Goal: Task Accomplishment & Management: Manage account settings

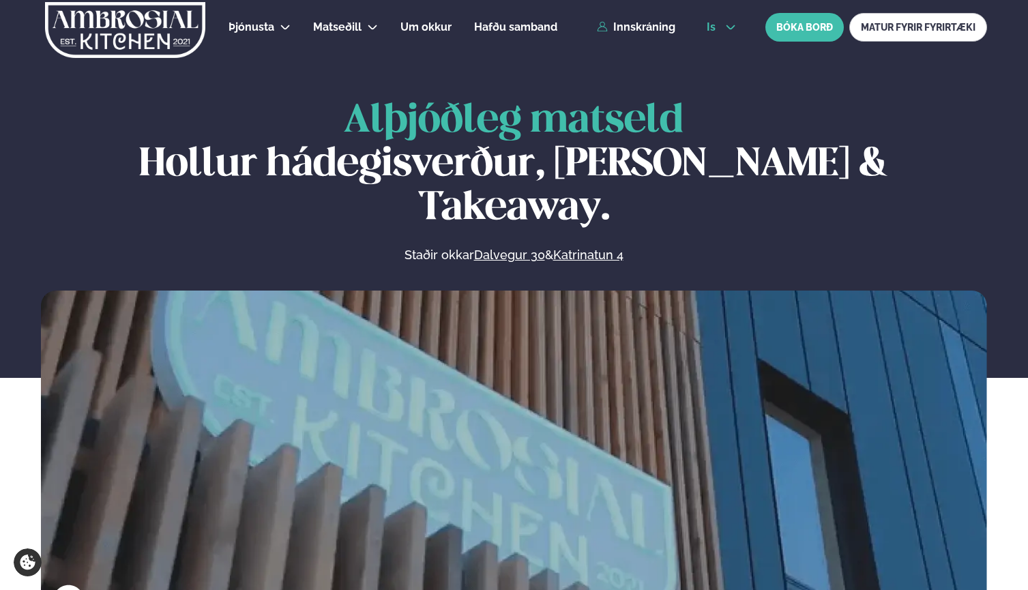
click at [722, 25] on button "is" at bounding box center [721, 27] width 51 height 11
click at [710, 49] on link "en" at bounding box center [721, 51] width 51 height 27
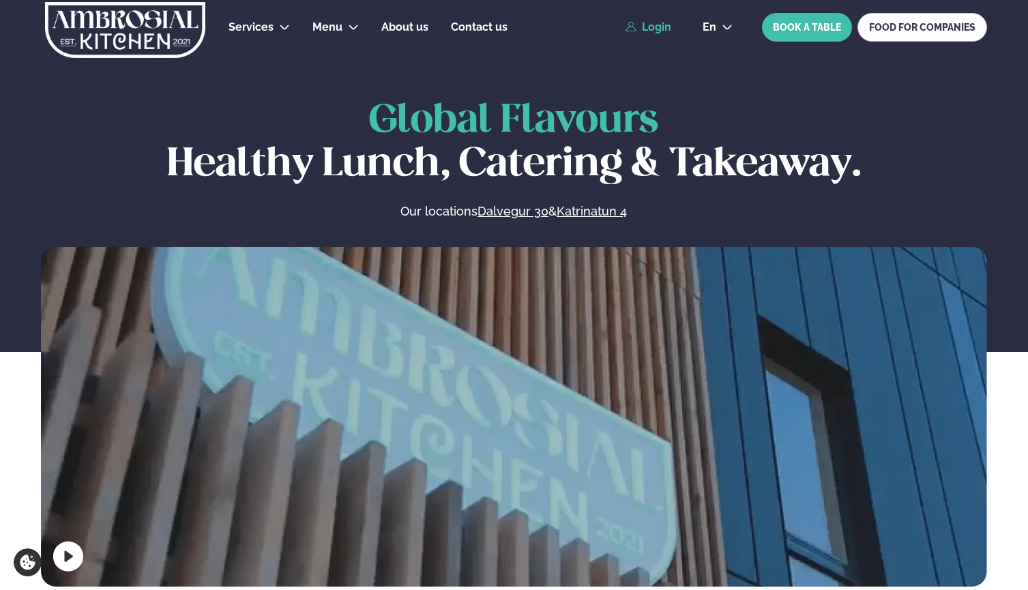
click at [646, 27] on link "Login" at bounding box center [649, 27] width 46 height 12
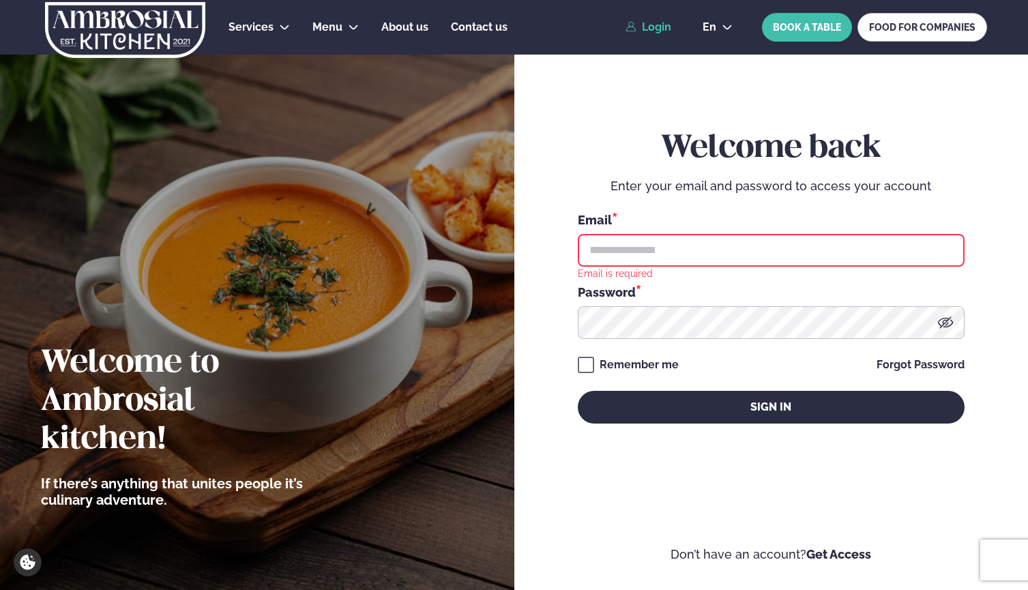
type input "**********"
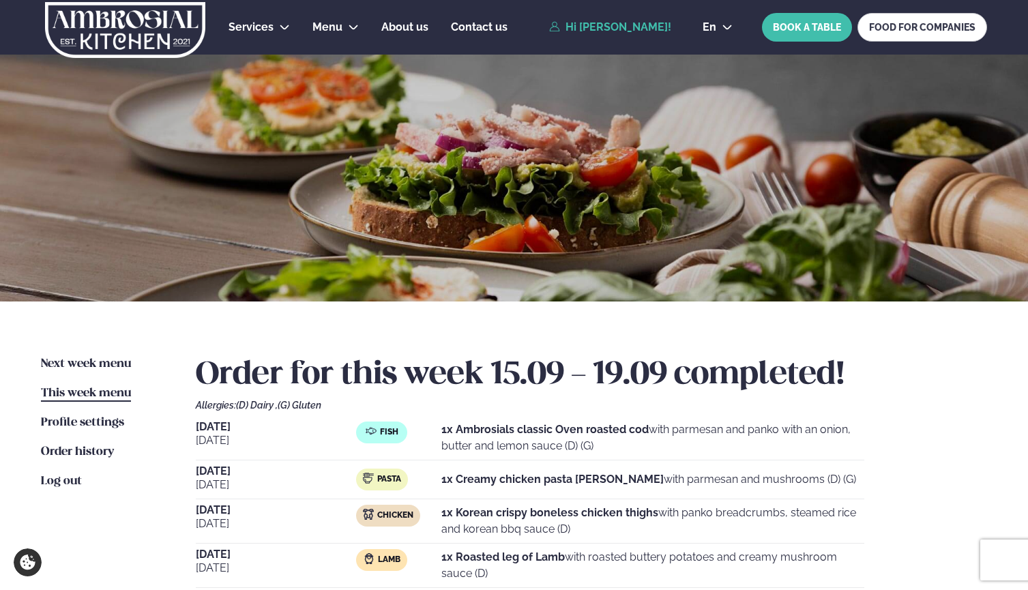
click at [536, 0] on html "About cookies on this site We use cookies to collect and analyse information on…" at bounding box center [514, 513] width 1028 height 1026
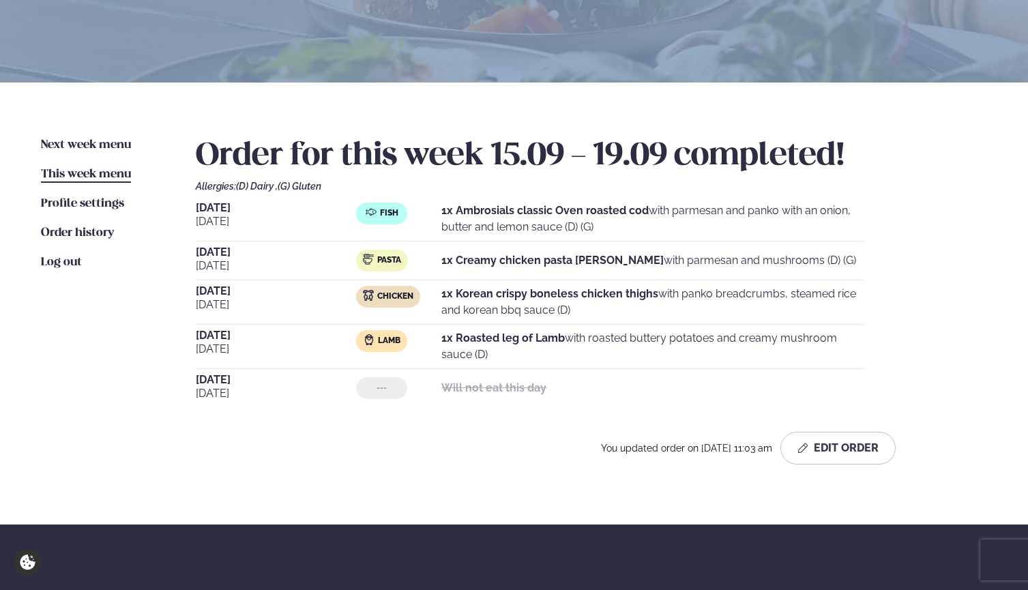
scroll to position [237, 0]
